Goal: Transaction & Acquisition: Book appointment/travel/reservation

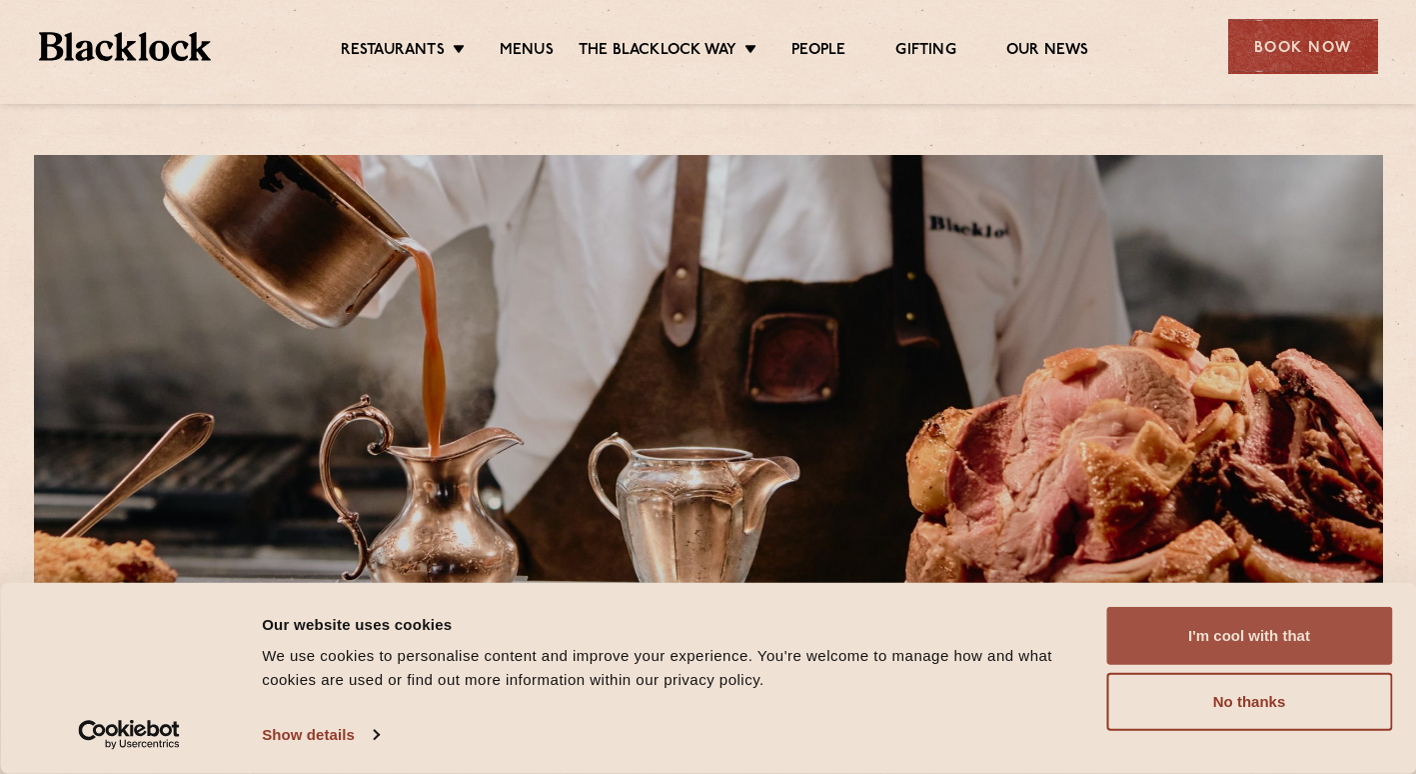
click at [1241, 646] on button "I'm cool with that" at bounding box center [1250, 636] width 286 height 58
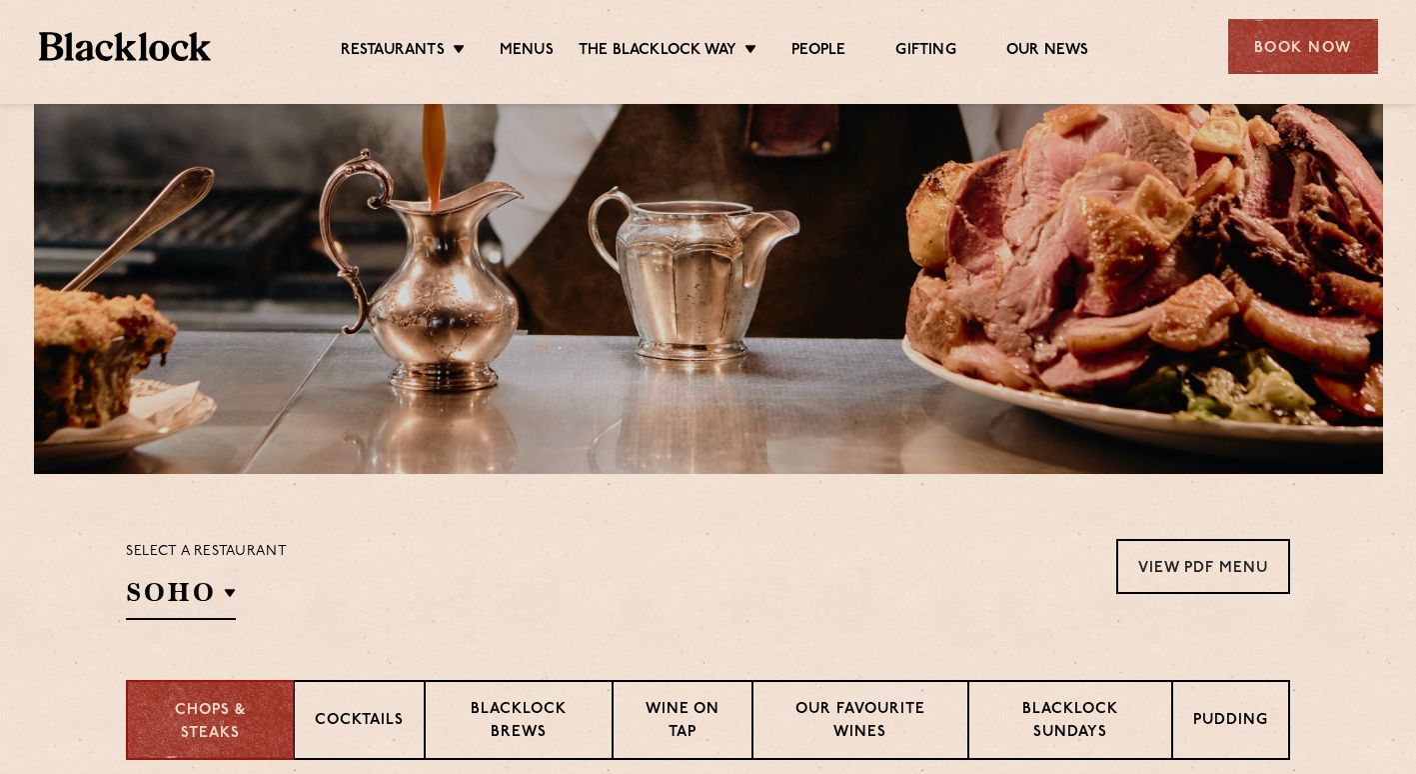
scroll to position [137, 0]
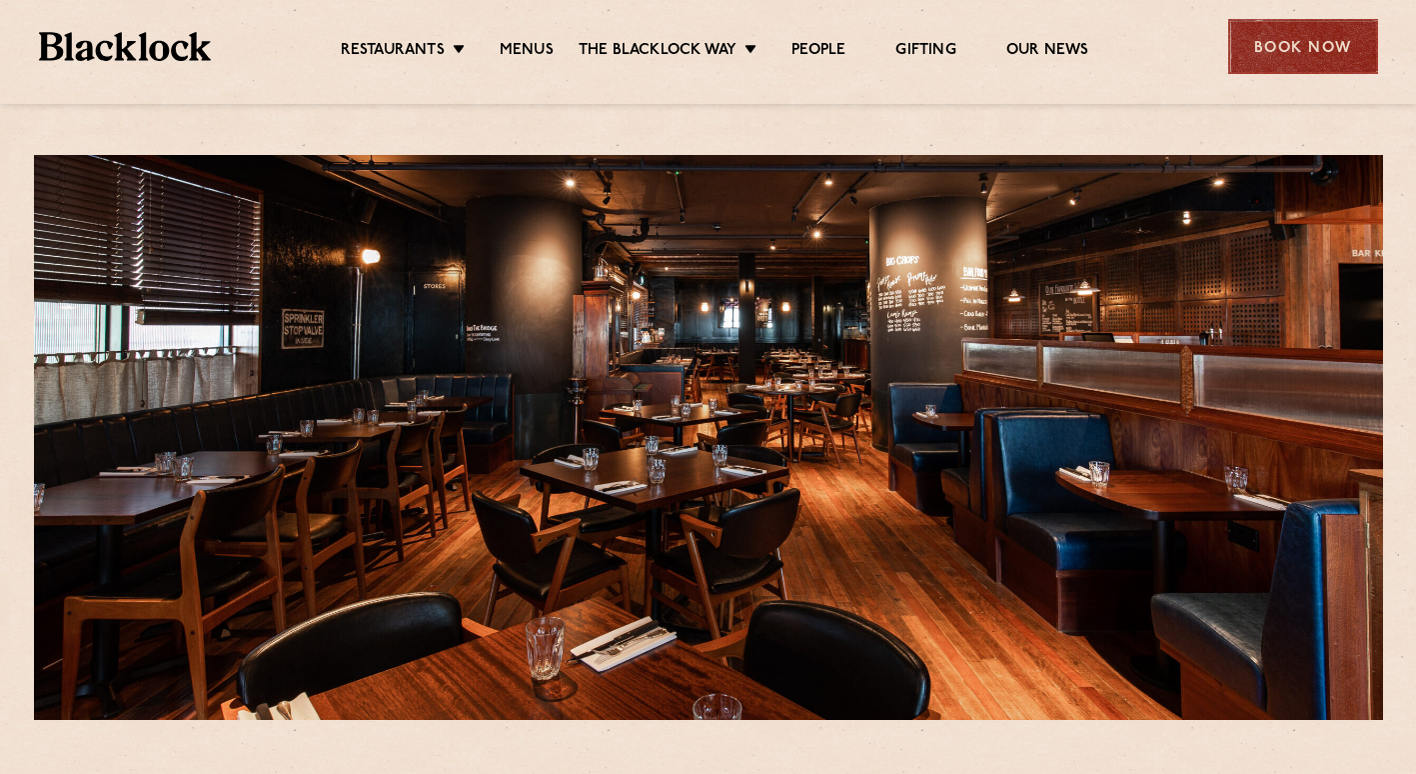
click at [1313, 28] on div "Book Now" at bounding box center [1304, 46] width 150 height 55
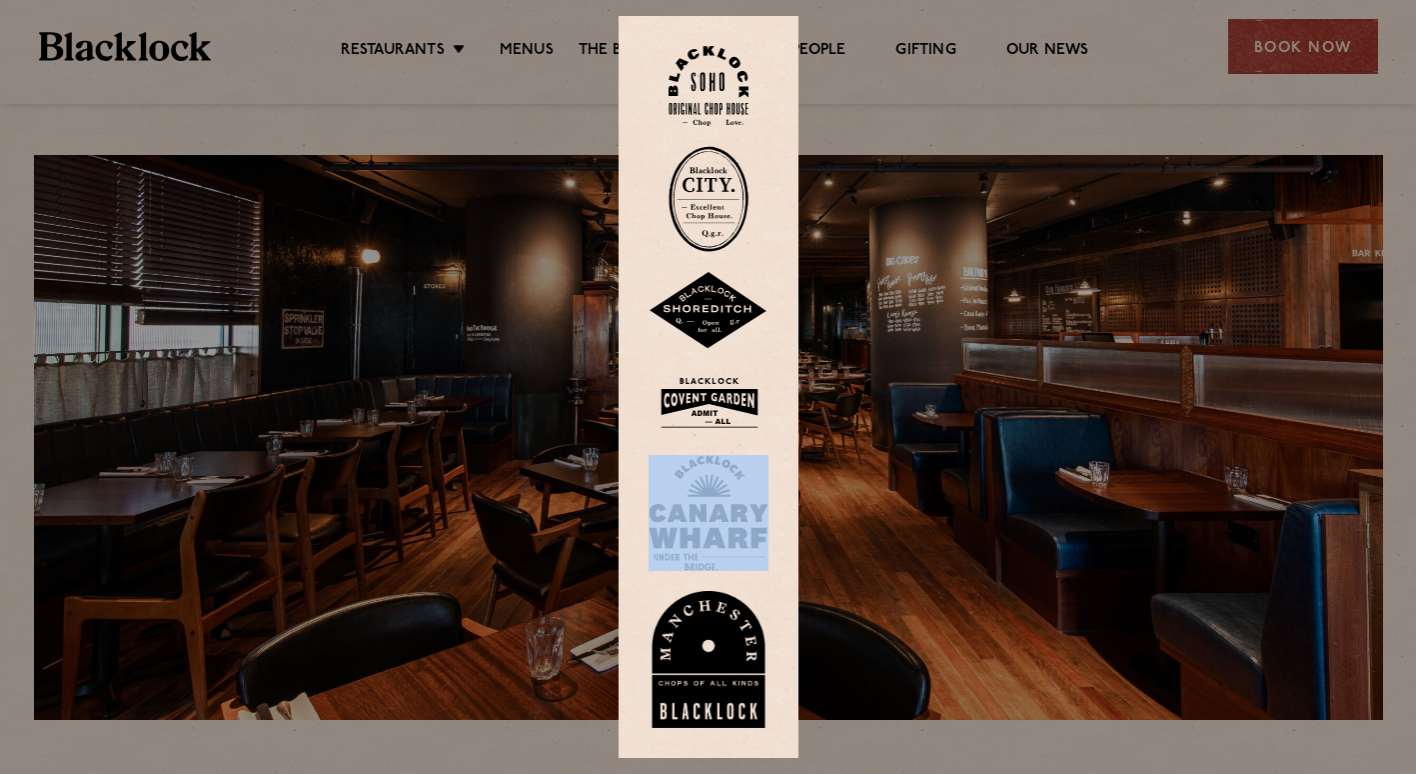
drag, startPoint x: 1006, startPoint y: 478, endPoint x: 714, endPoint y: 508, distance: 293.4
click at [714, 508] on div at bounding box center [708, 387] width 1416 height 774
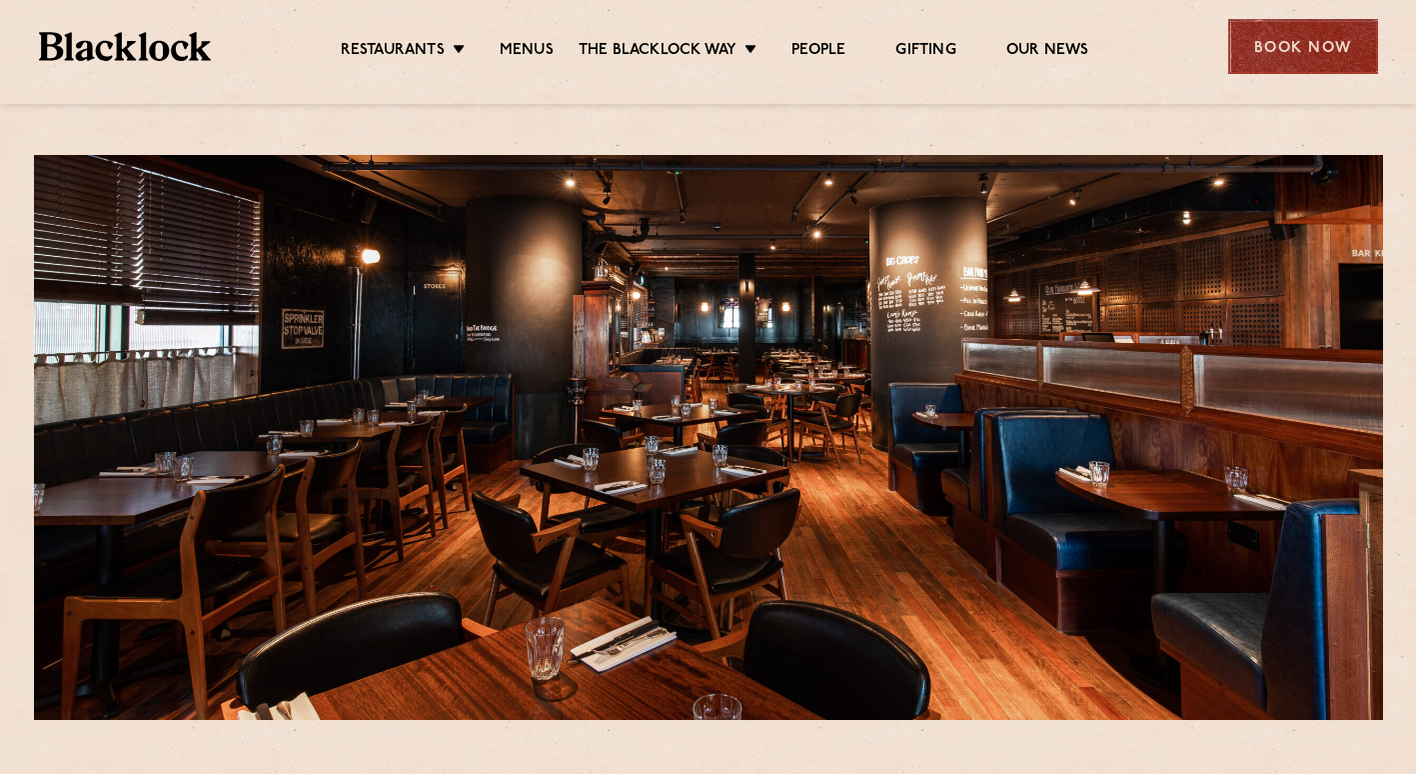
click at [1266, 56] on div "Book Now" at bounding box center [1304, 46] width 150 height 55
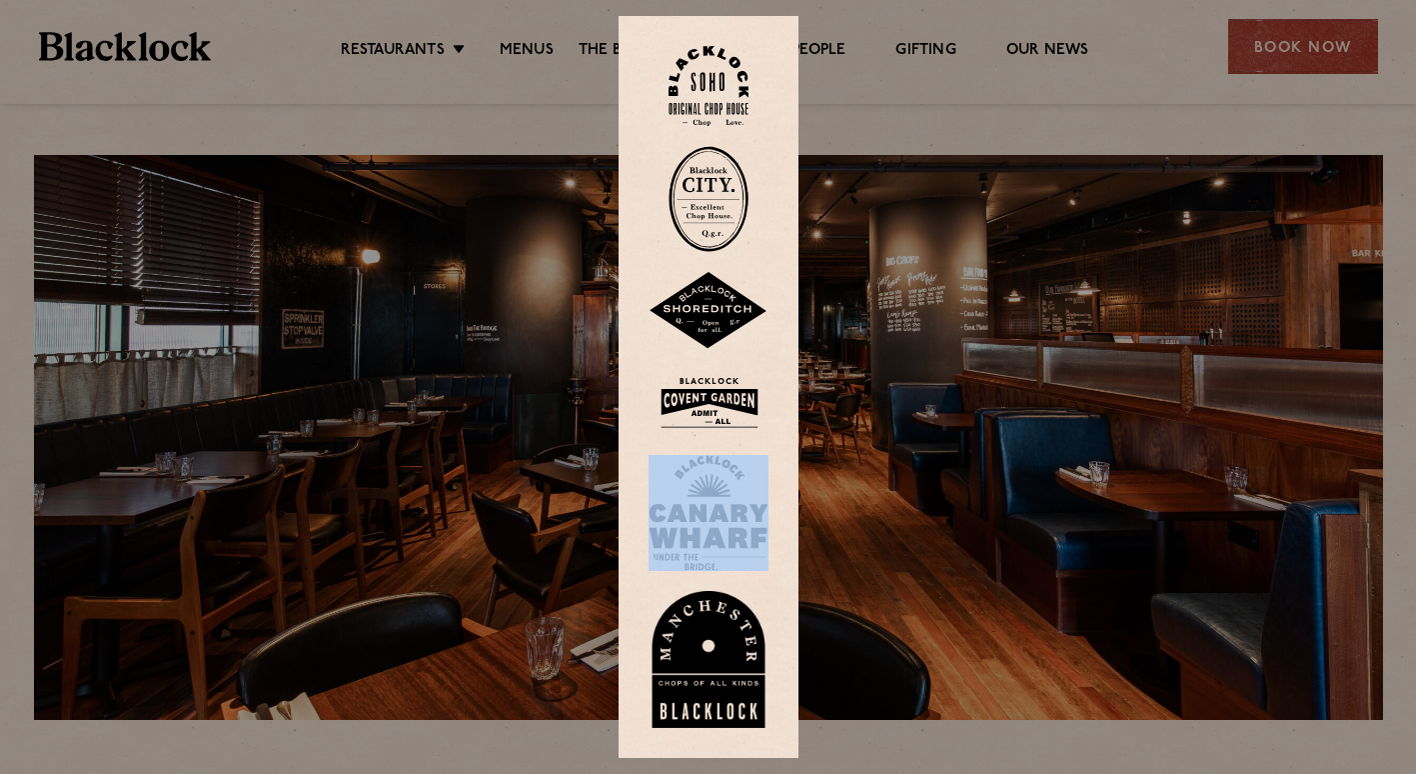
click at [714, 517] on img at bounding box center [709, 513] width 120 height 116
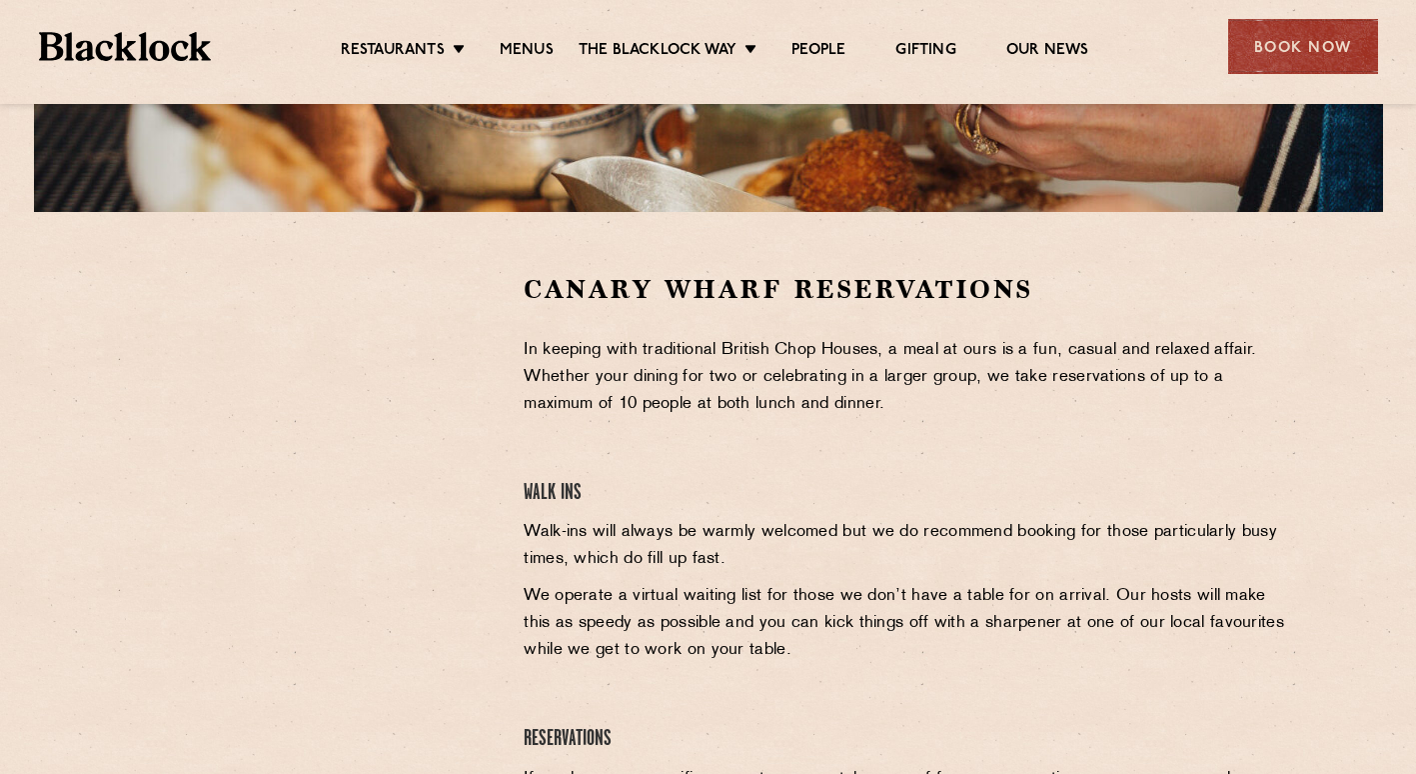
scroll to position [446, 0]
